Goal: Check status: Check status

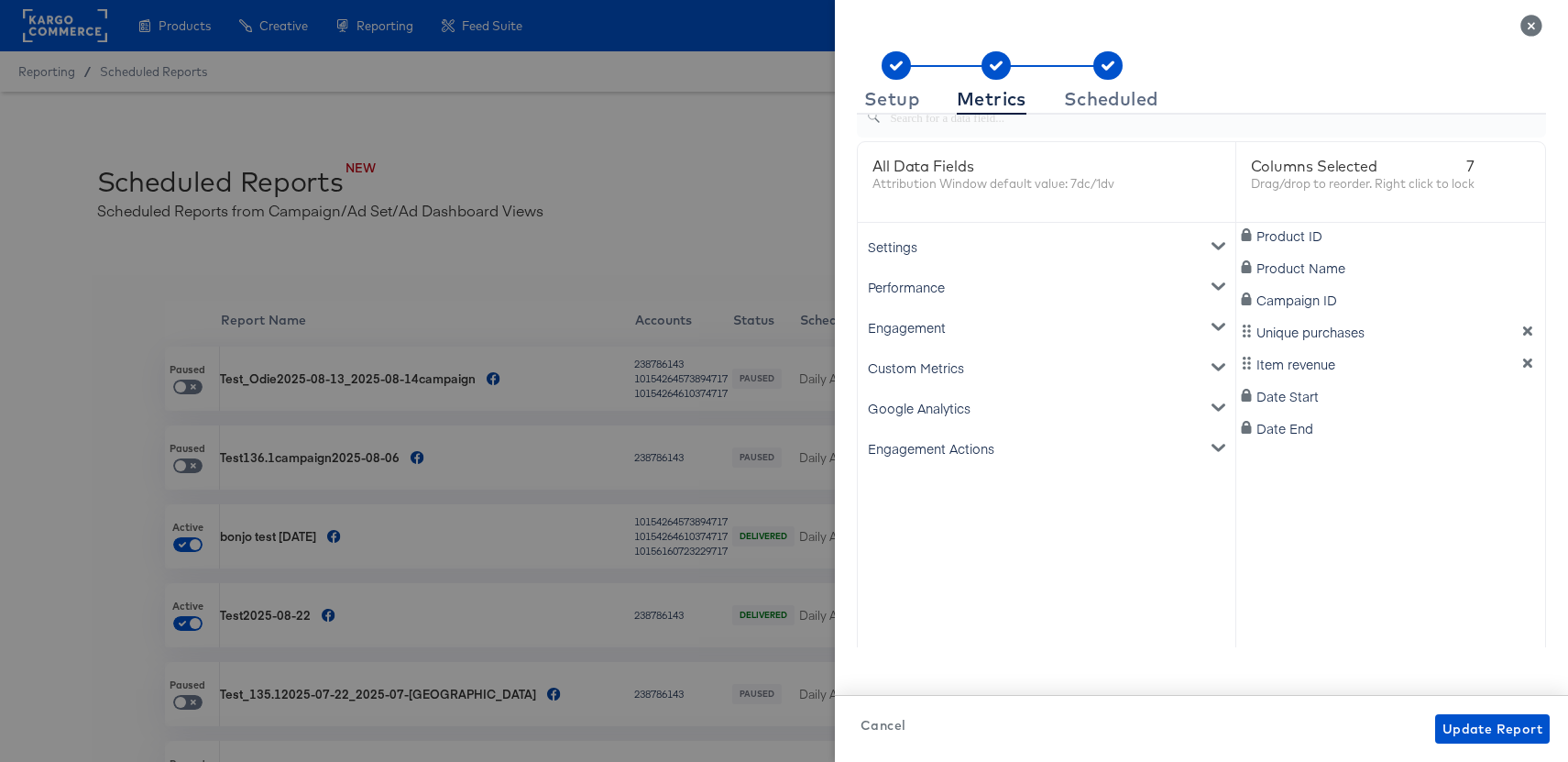
scroll to position [75, 0]
click at [926, 256] on div "Settings" at bounding box center [1047, 245] width 370 height 40
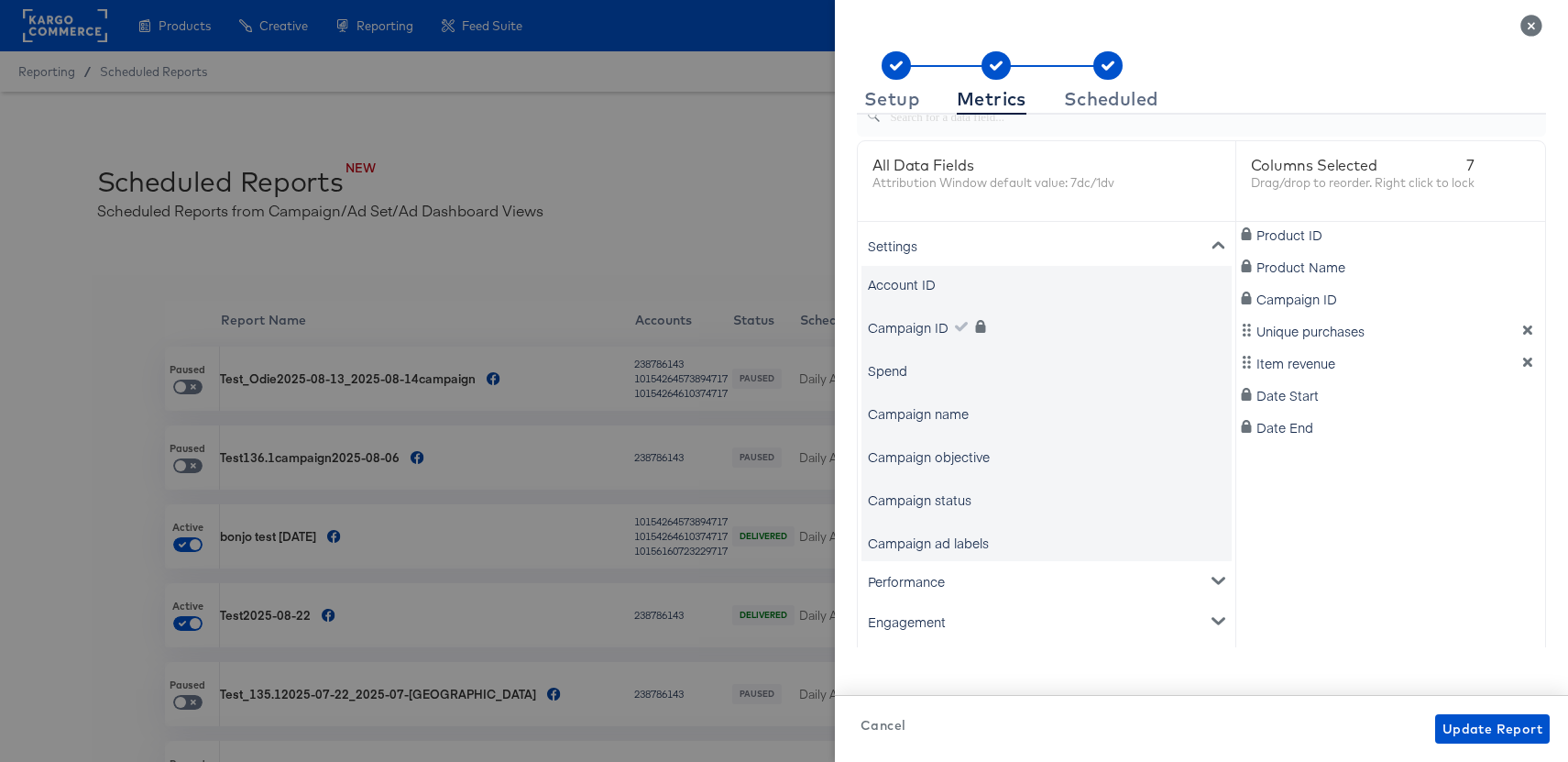
click at [926, 256] on div "Settings" at bounding box center [1047, 245] width 370 height 40
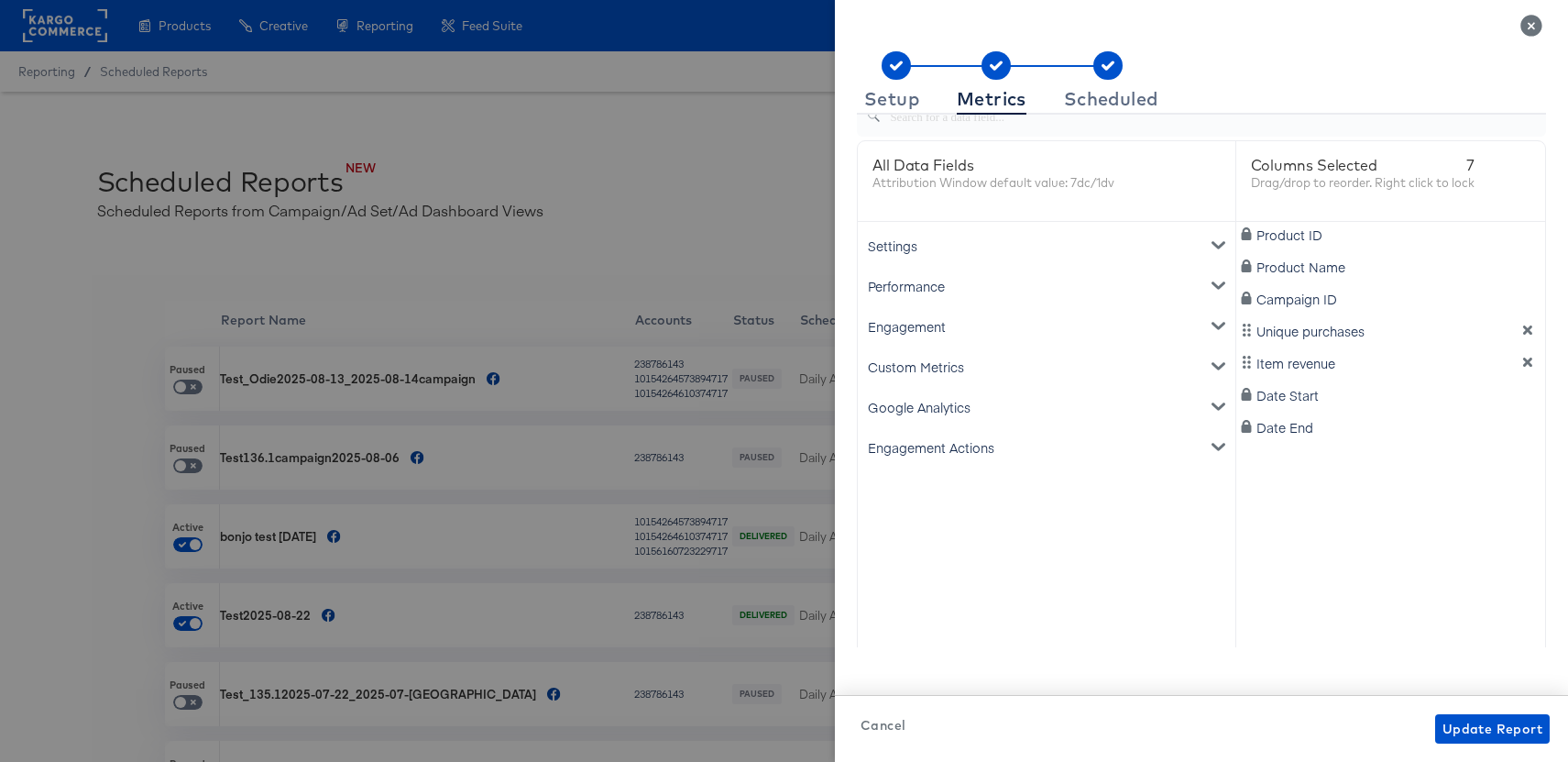
click at [920, 299] on div "Performance" at bounding box center [1047, 285] width 370 height 40
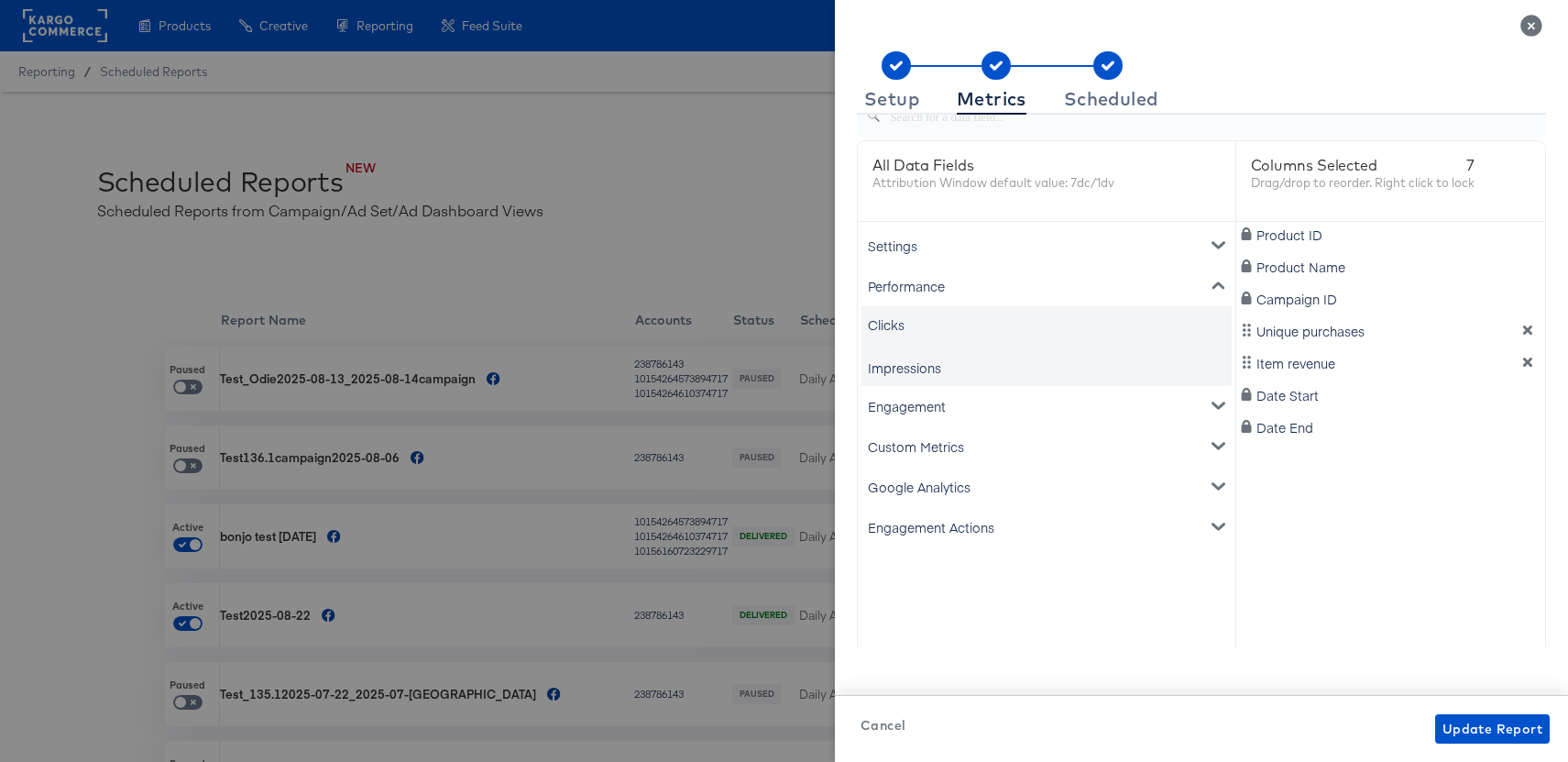
click at [920, 299] on div "Performance" at bounding box center [1047, 285] width 370 height 40
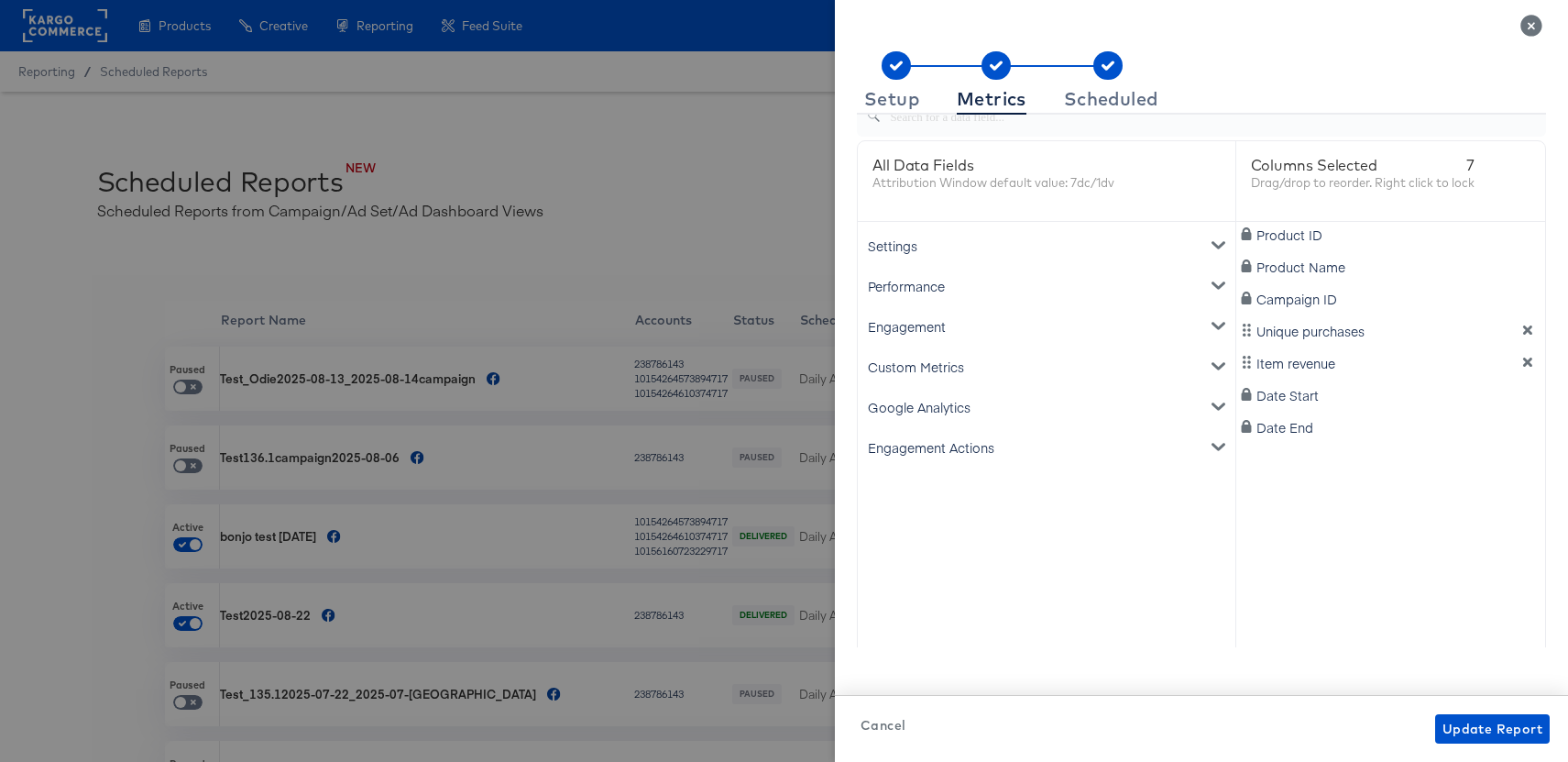
click at [918, 337] on div "Engagement" at bounding box center [1047, 326] width 370 height 40
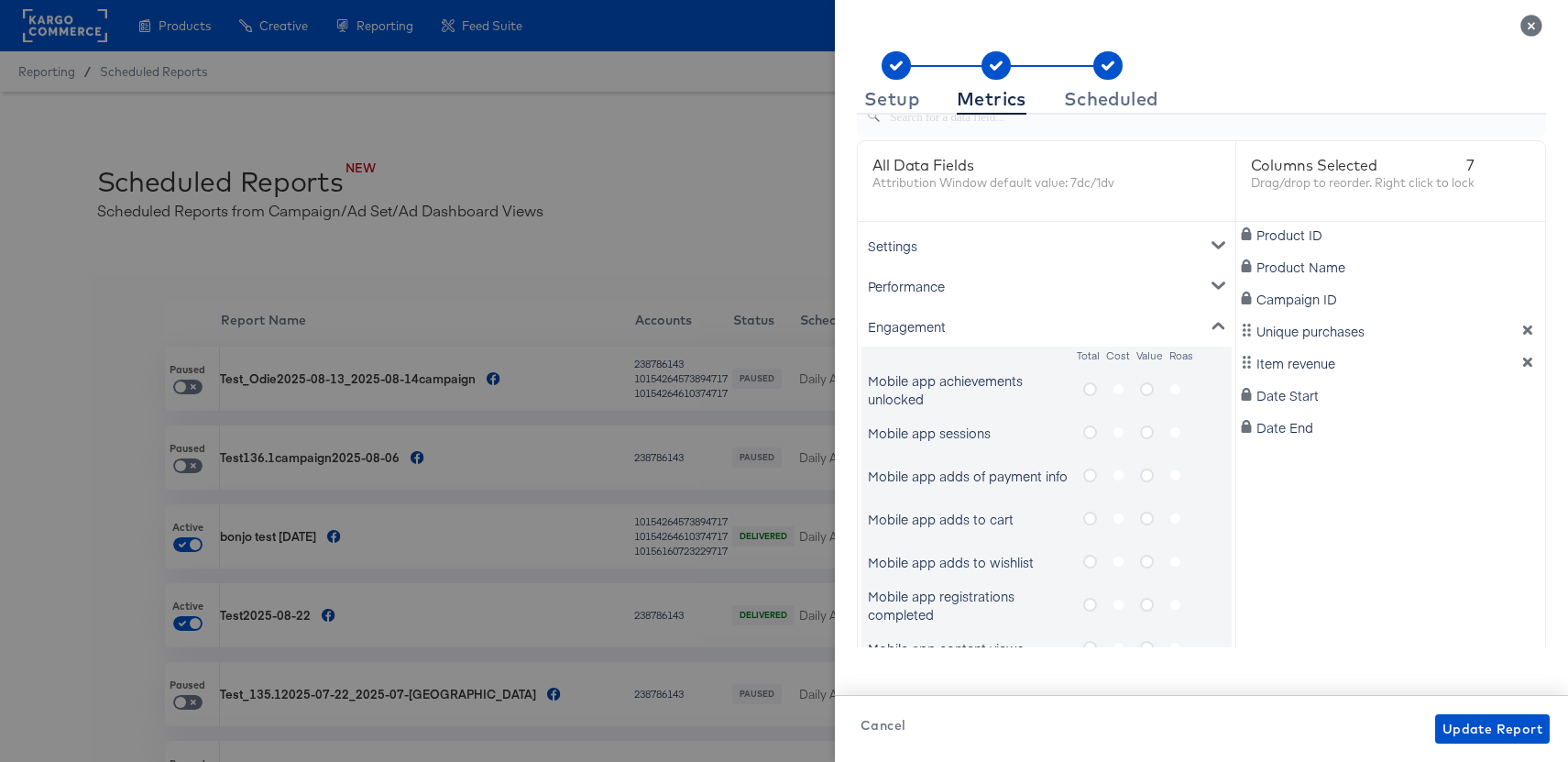
click at [918, 337] on div "Engagement" at bounding box center [1047, 326] width 370 height 40
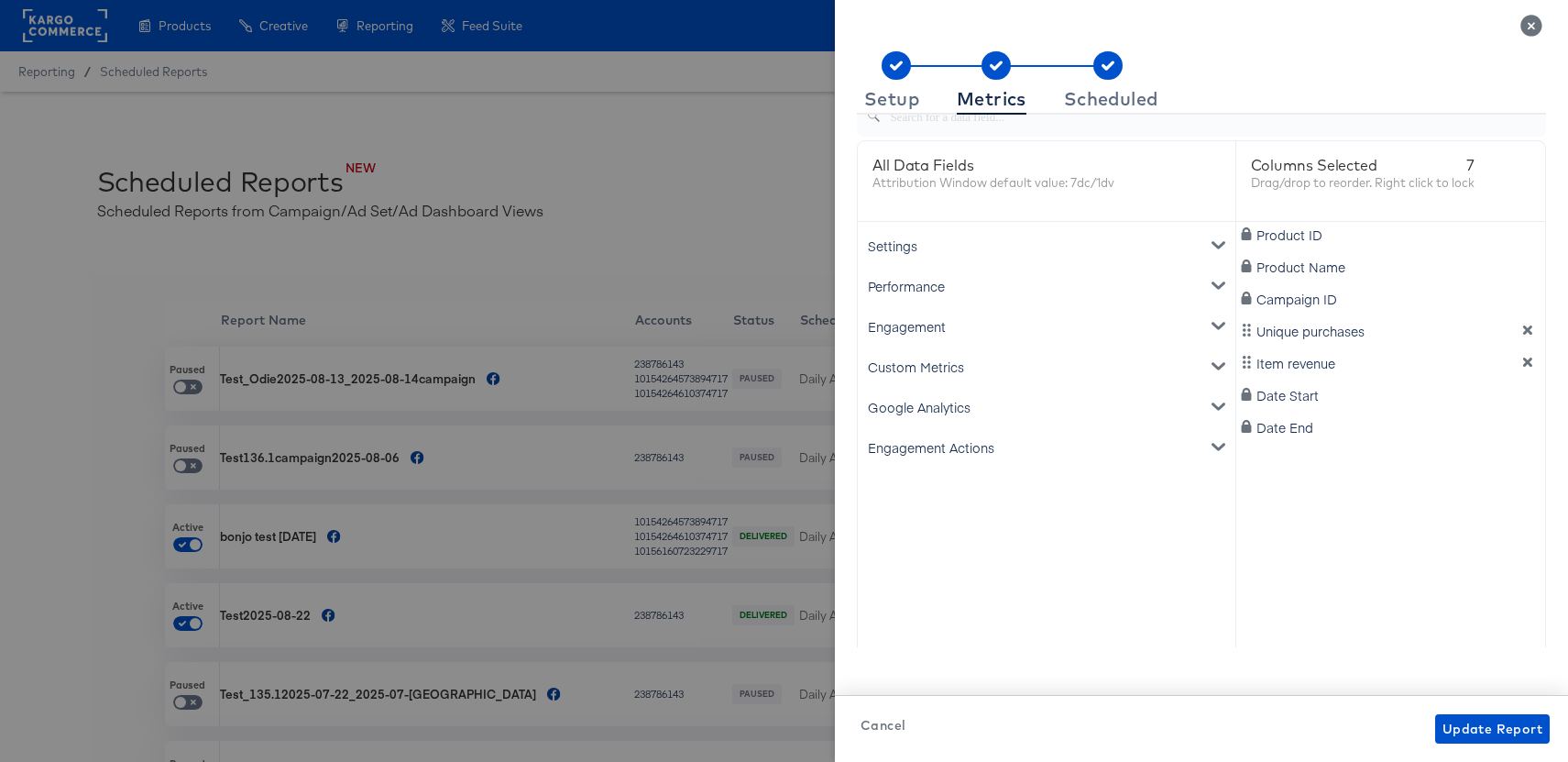
click at [919, 354] on div "Custom Metrics" at bounding box center [1047, 367] width 370 height 40
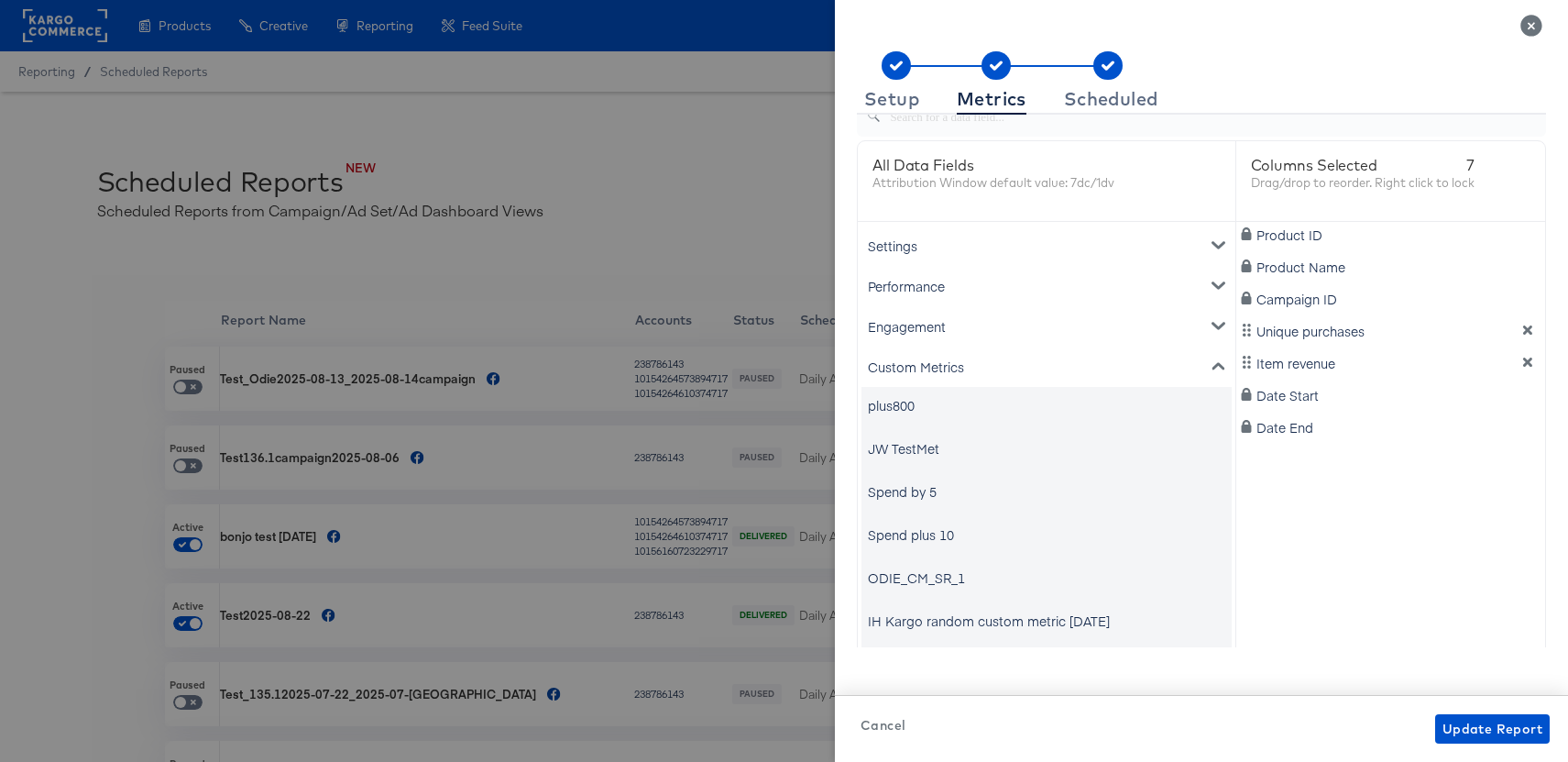
click at [920, 367] on div "Custom Metrics" at bounding box center [1047, 367] width 370 height 40
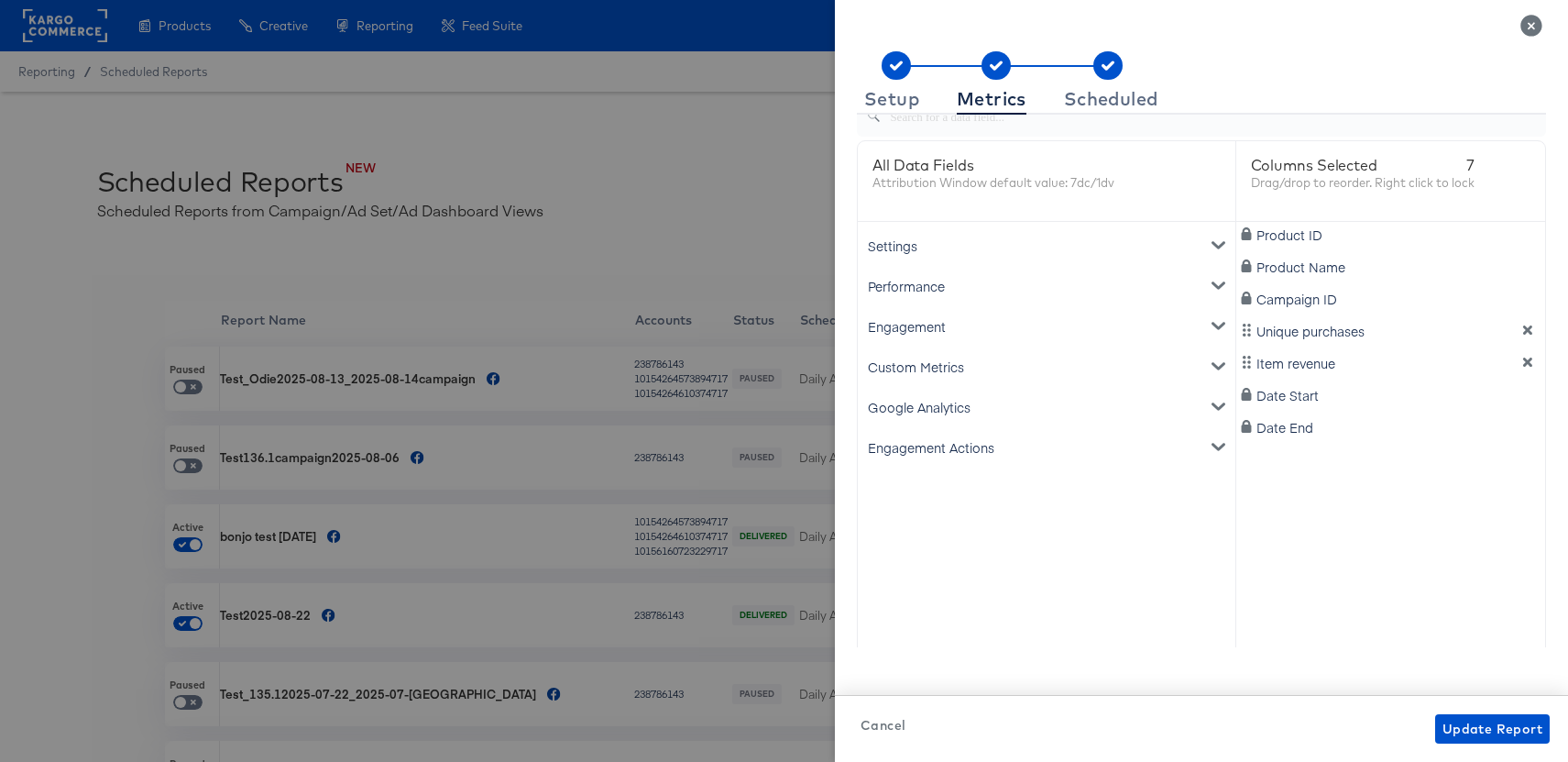
click at [919, 406] on div "Google Analytics" at bounding box center [1047, 407] width 370 height 40
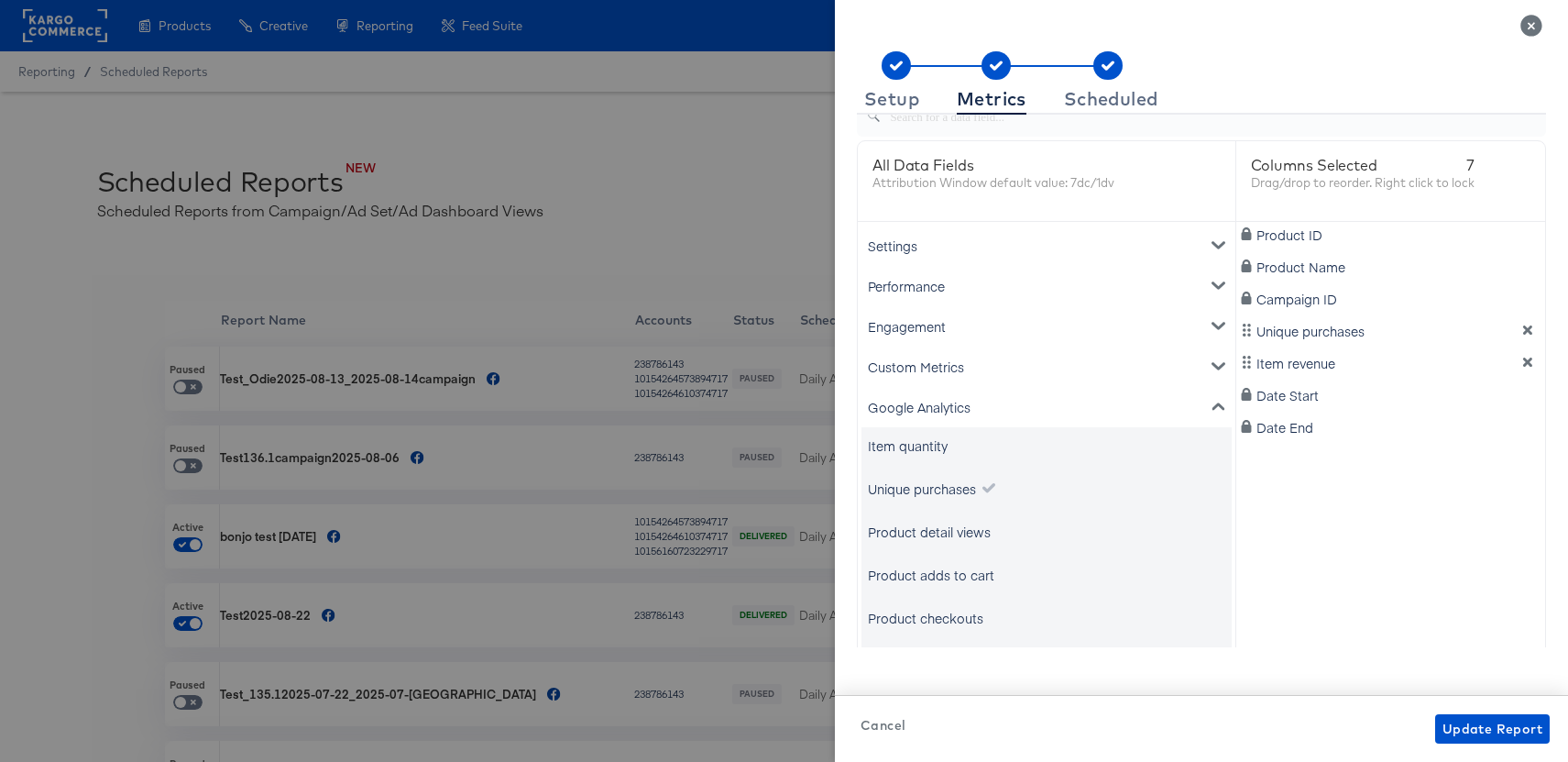
click at [916, 402] on div "Google Analytics" at bounding box center [1047, 407] width 370 height 40
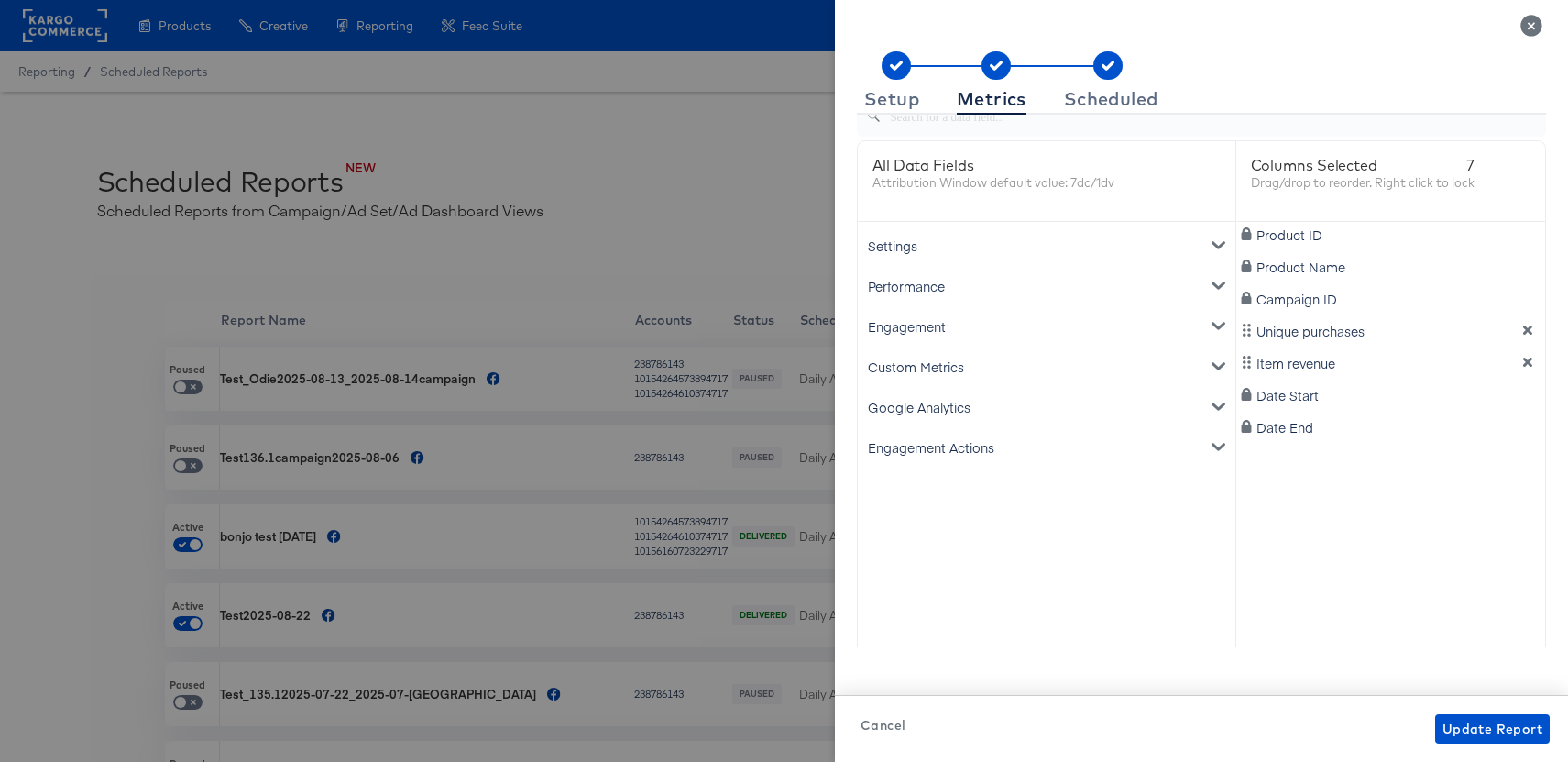
click at [1530, 22] on icon "Close" at bounding box center [1531, 25] width 21 height 22
